Goal: Information Seeking & Learning: Learn about a topic

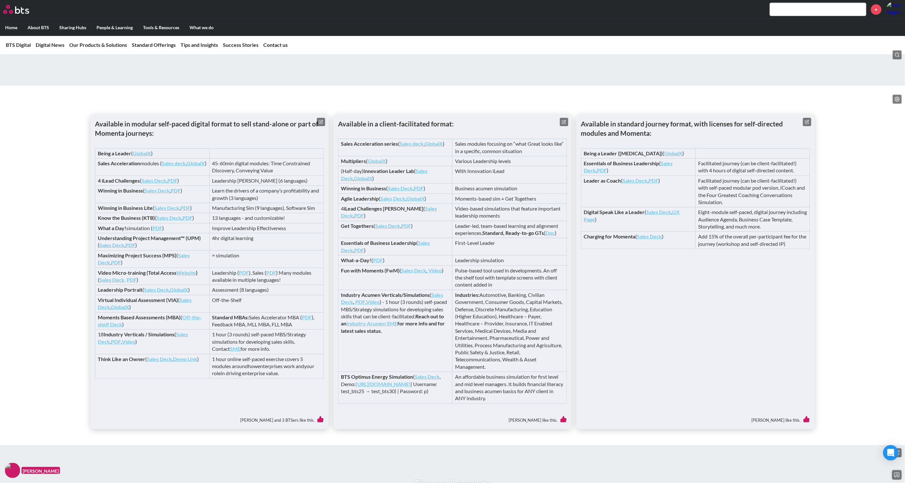
scroll to position [1122, 0]
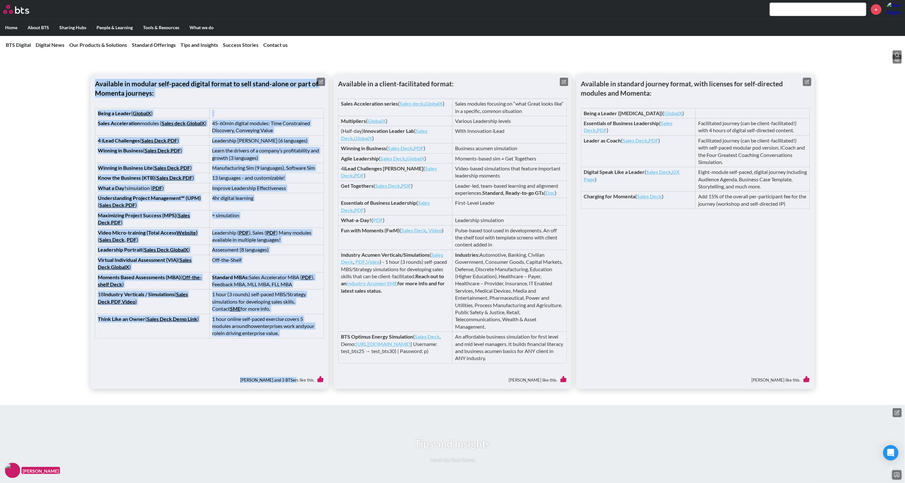
drag, startPoint x: 97, startPoint y: 128, endPoint x: 300, endPoint y: 401, distance: 340.6
click at [300, 389] on div "Available in modular self-paced digital format to sell stand-alone or part of M…" at bounding box center [209, 231] width 238 height 314
copy div "Available in modular self-paced digital format to sell stand-alone or part of M…"
click at [46, 215] on div "Available in modular self-paced digital format to sell stand-alone or part of M…" at bounding box center [452, 219] width 905 height 337
